Goal: Transaction & Acquisition: Purchase product/service

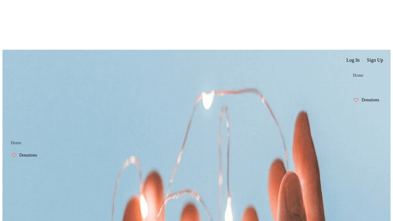
select select "CA"
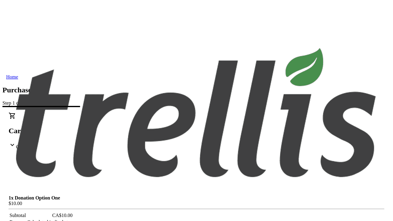
type input "[EMAIL_ADDRESS][DOMAIN_NAME]"
type input "[PERSON_NAME]"
type input "[STREET_ADDRESS][PERSON_NAME]"
type input "Kelowna"
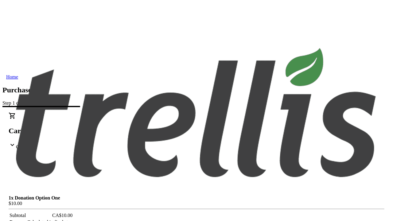
select select "BC"
type input "Kelowna"
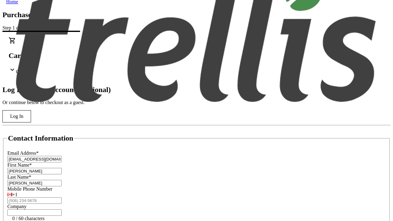
type input "V1Y 0C2"
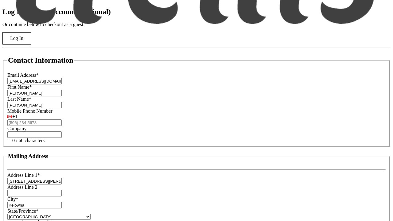
scroll to position [165, 0]
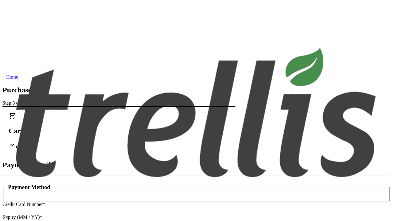
type input "V1Y 0C2"
